Goal: Navigation & Orientation: Find specific page/section

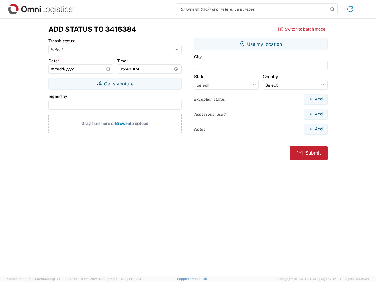
click at [252, 9] on input "search" at bounding box center [252, 9] width 152 height 11
click at [332, 9] on icon at bounding box center [332, 9] width 8 height 8
click at [350, 9] on icon at bounding box center [349, 8] width 9 height 9
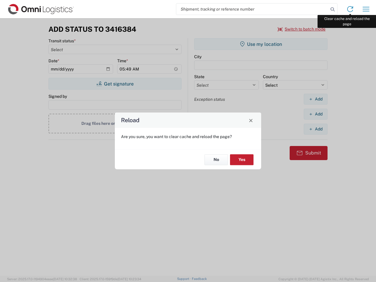
click at [366, 9] on div "Reload Are you sure, you want to clear cache and reload the page? No Yes" at bounding box center [188, 141] width 376 height 282
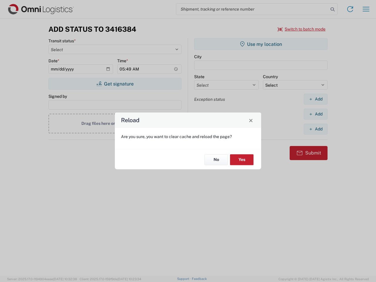
click at [301, 29] on div "Reload Are you sure, you want to clear cache and reload the page? No Yes" at bounding box center [188, 141] width 376 height 282
click at [115, 84] on div "Reload Are you sure, you want to clear cache and reload the page? No Yes" at bounding box center [188, 141] width 376 height 282
click at [261, 44] on div "Reload Are you sure, you want to clear cache and reload the page? No Yes" at bounding box center [188, 141] width 376 height 282
click at [315, 99] on div "Reload Are you sure, you want to clear cache and reload the page? No Yes" at bounding box center [188, 141] width 376 height 282
click at [315, 114] on div "Reload Are you sure, you want to clear cache and reload the page? No Yes" at bounding box center [188, 141] width 376 height 282
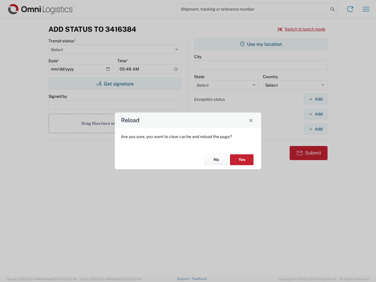
click at [315, 129] on div "Reload Are you sure, you want to clear cache and reload the page? No Yes" at bounding box center [188, 141] width 376 height 282
